Goal: Information Seeking & Learning: Learn about a topic

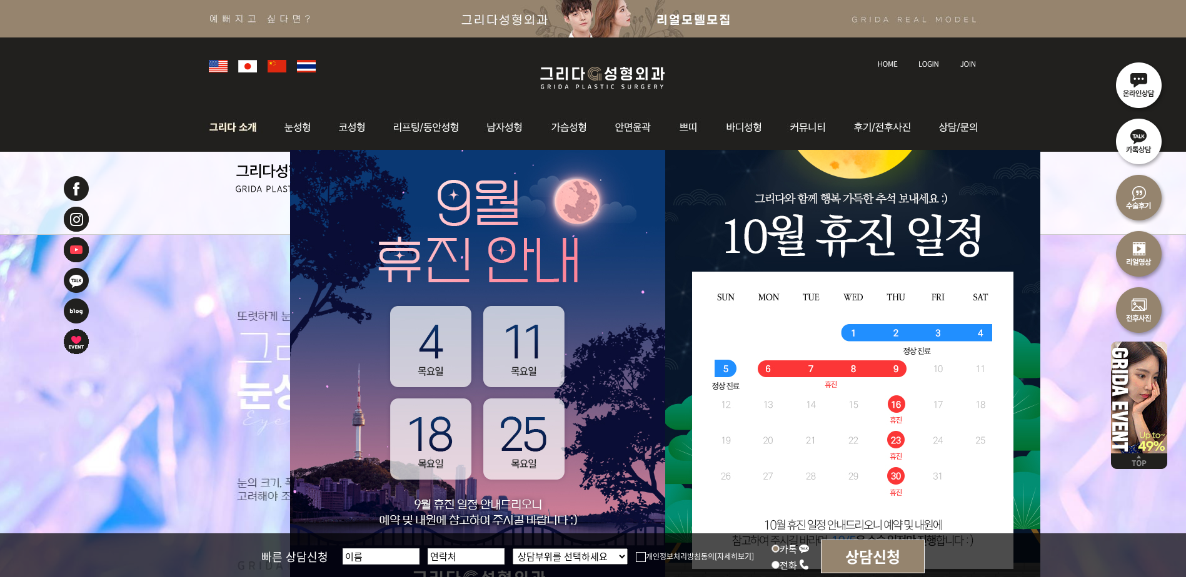
click at [263, 131] on img at bounding box center [235, 127] width 67 height 49
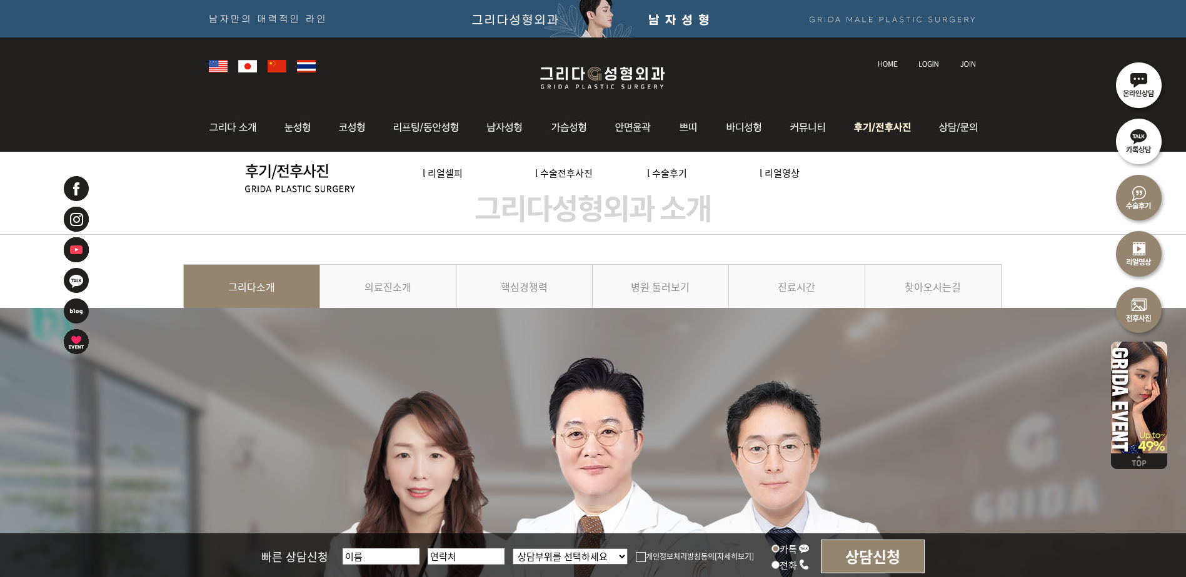
click at [872, 126] on img at bounding box center [884, 127] width 87 height 49
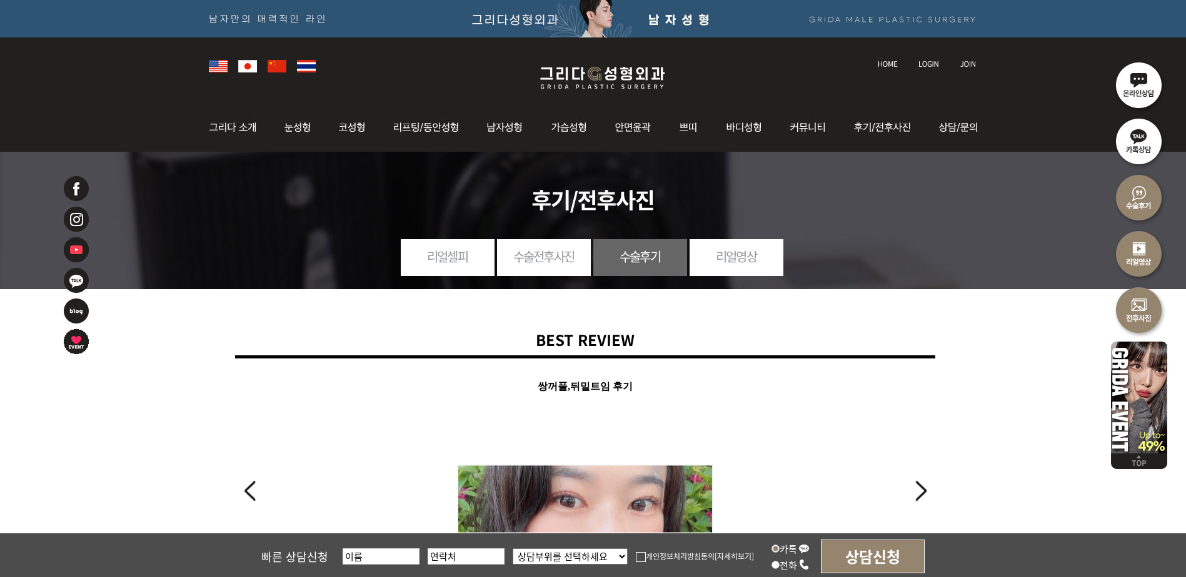
click at [568, 264] on link "수술전후사진" at bounding box center [544, 256] width 94 height 34
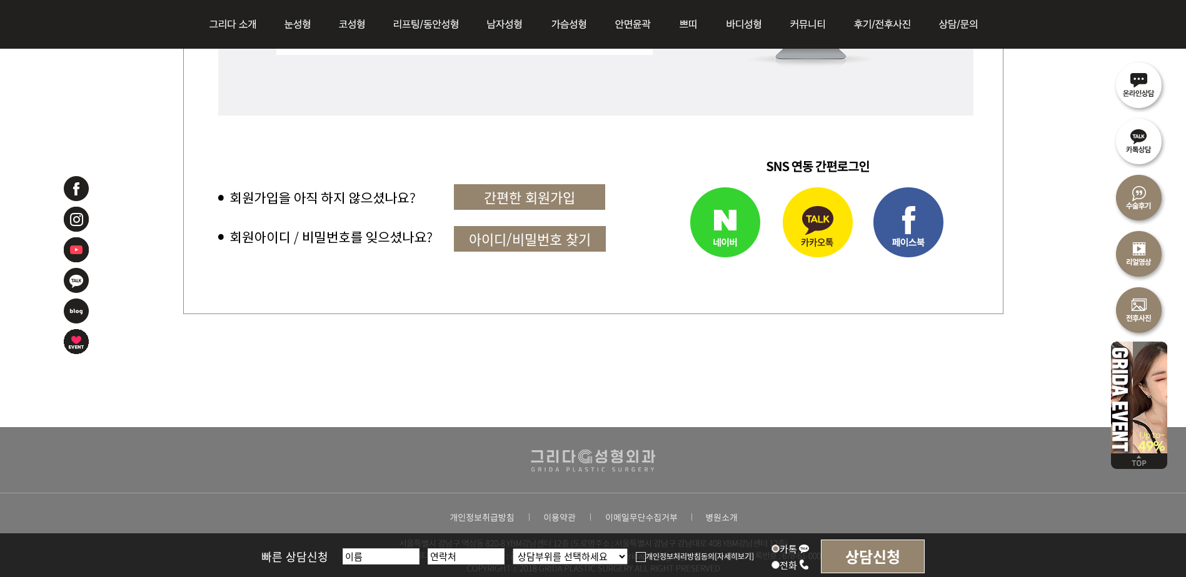
scroll to position [850, 0]
